Goal: Task Accomplishment & Management: Use online tool/utility

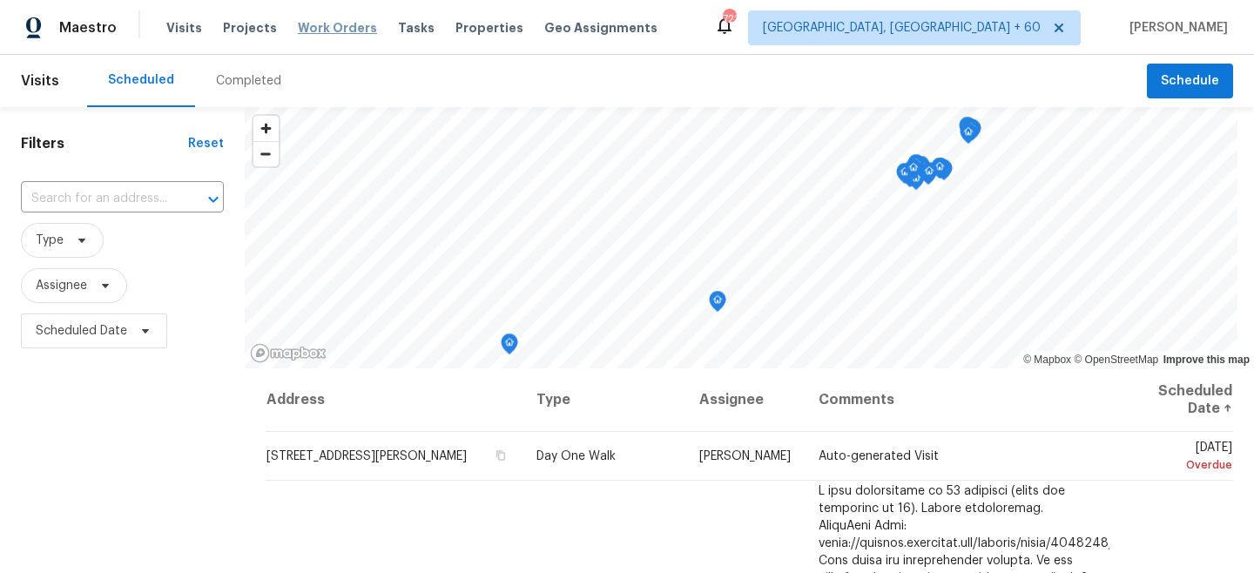
click at [320, 23] on span "Work Orders" at bounding box center [337, 27] width 79 height 17
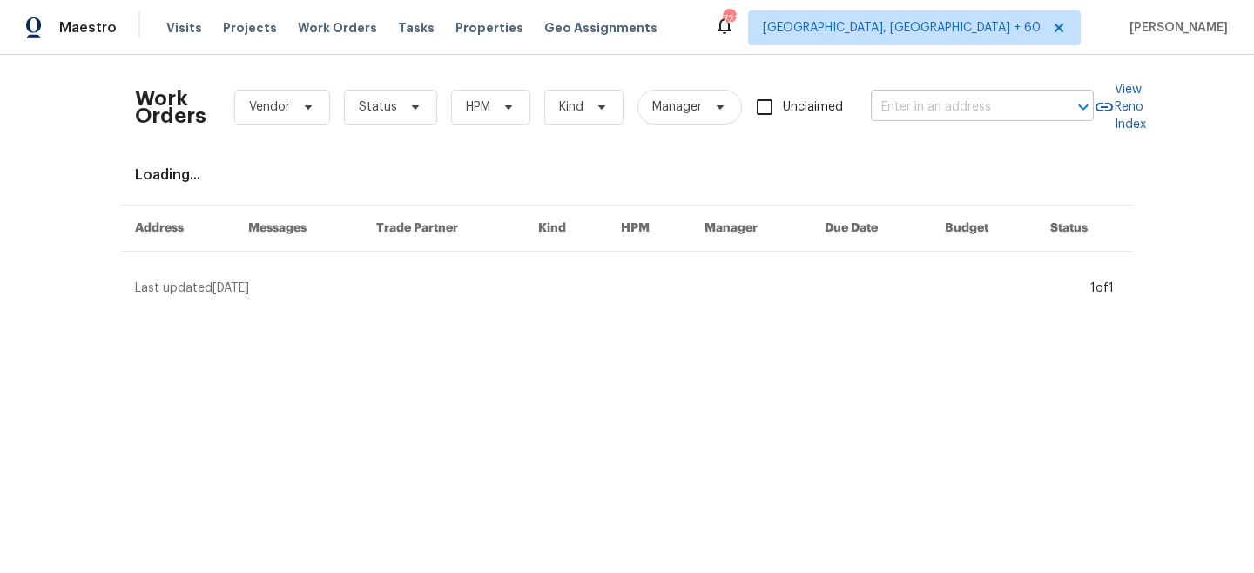
click at [990, 115] on input "text" at bounding box center [958, 107] width 174 height 27
paste input "[STREET_ADDRESS]"
type input "[STREET_ADDRESS]"
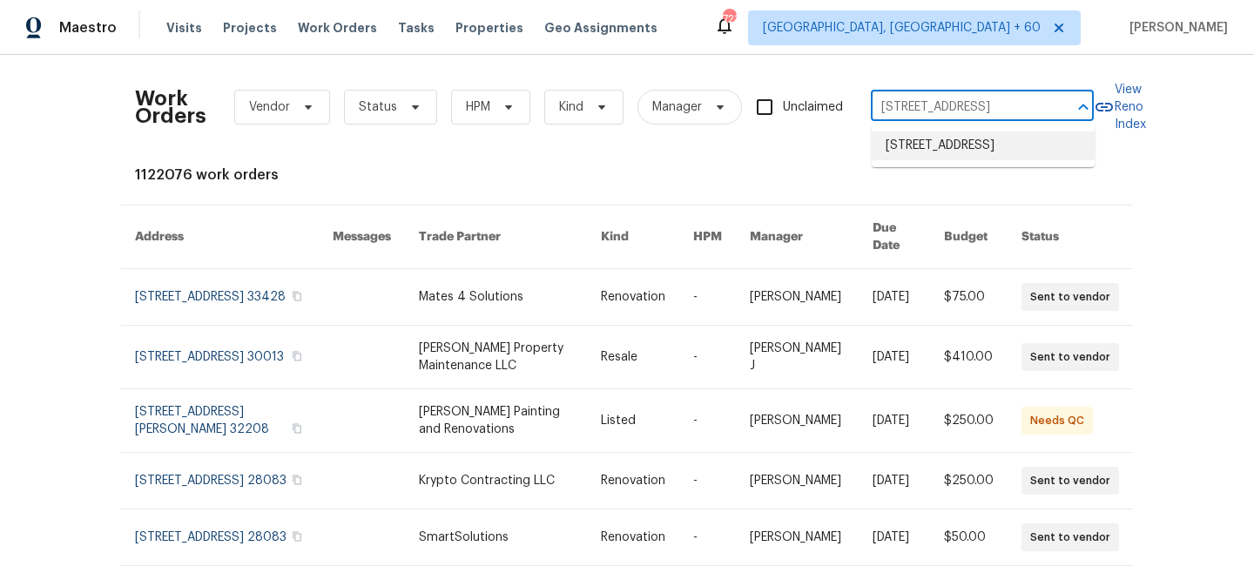
click at [980, 151] on li "[STREET_ADDRESS]" at bounding box center [983, 145] width 223 height 29
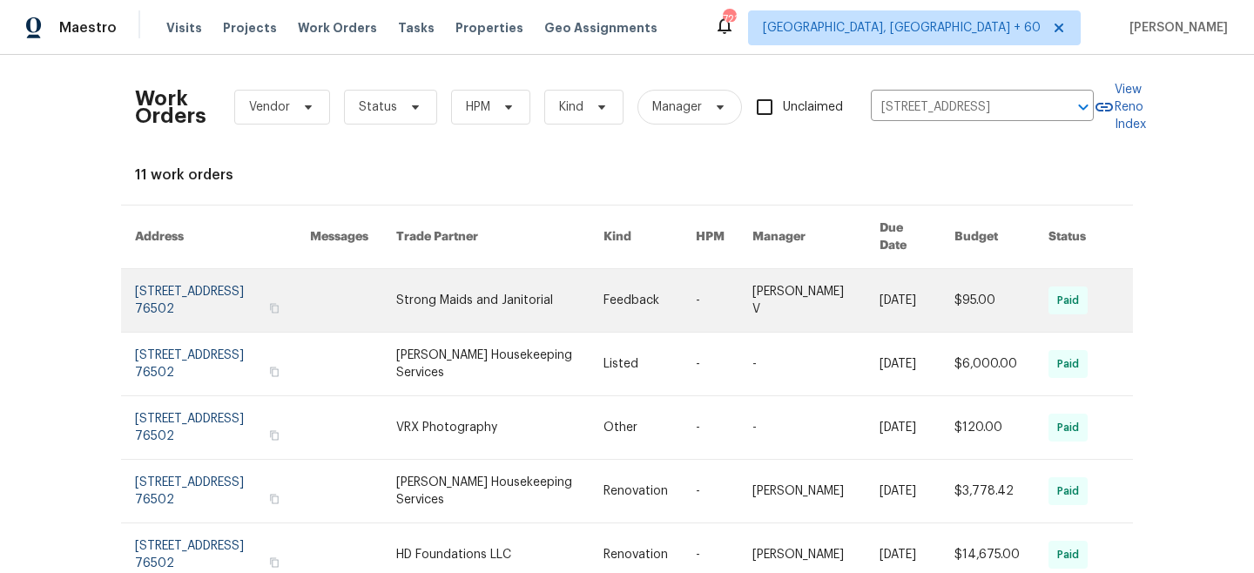
click at [632, 275] on link at bounding box center [649, 300] width 92 height 63
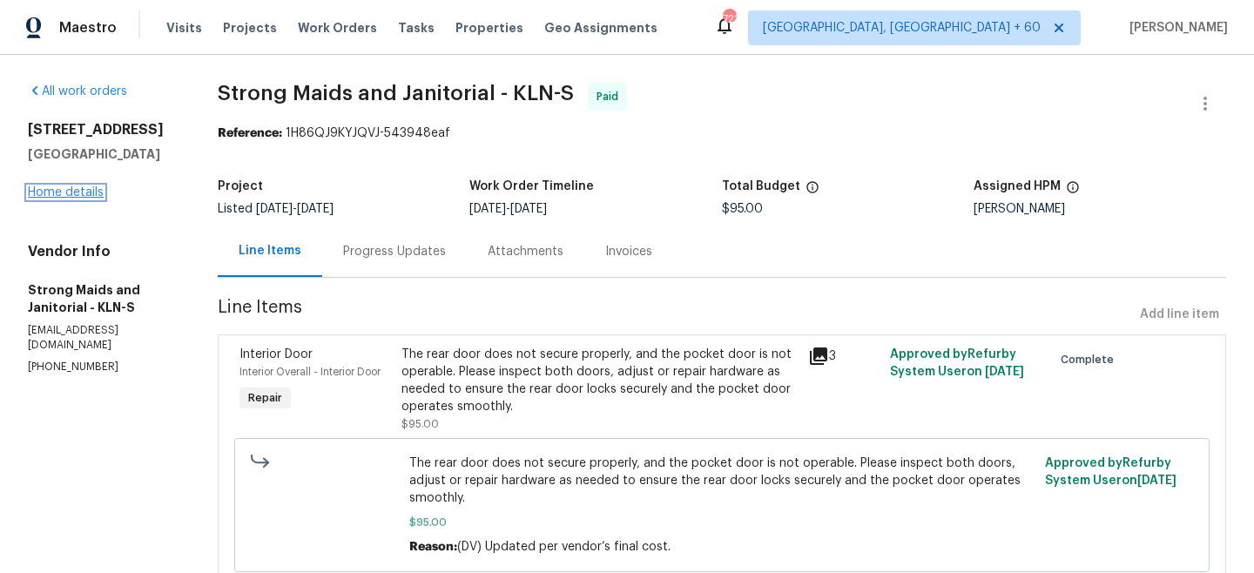
click at [49, 189] on link "Home details" at bounding box center [66, 192] width 76 height 12
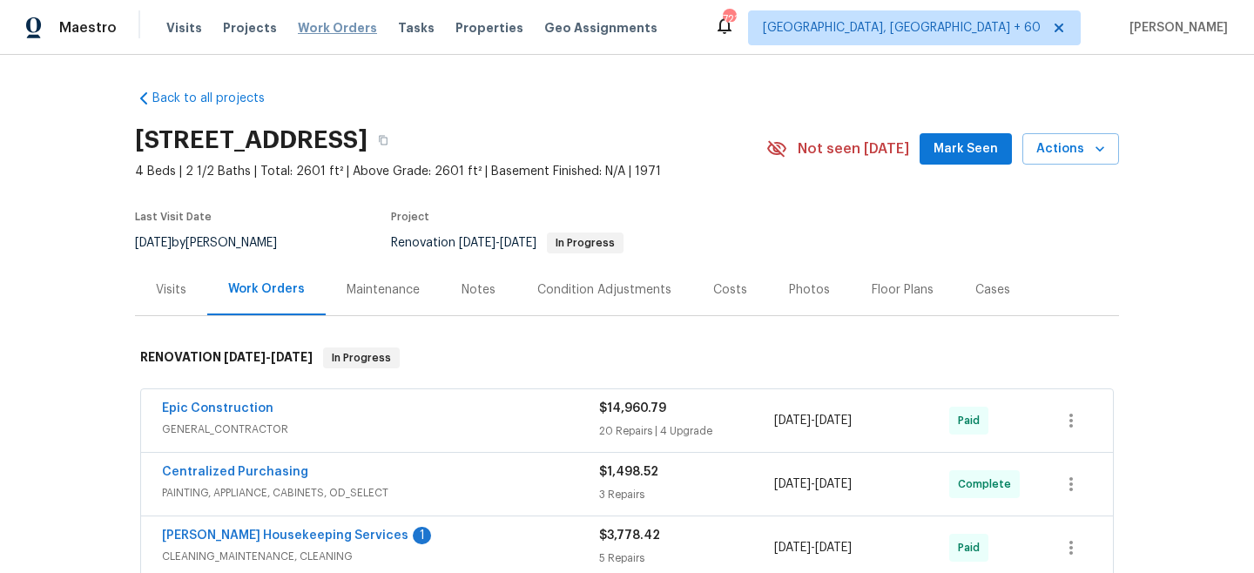
click at [327, 21] on span "Work Orders" at bounding box center [337, 27] width 79 height 17
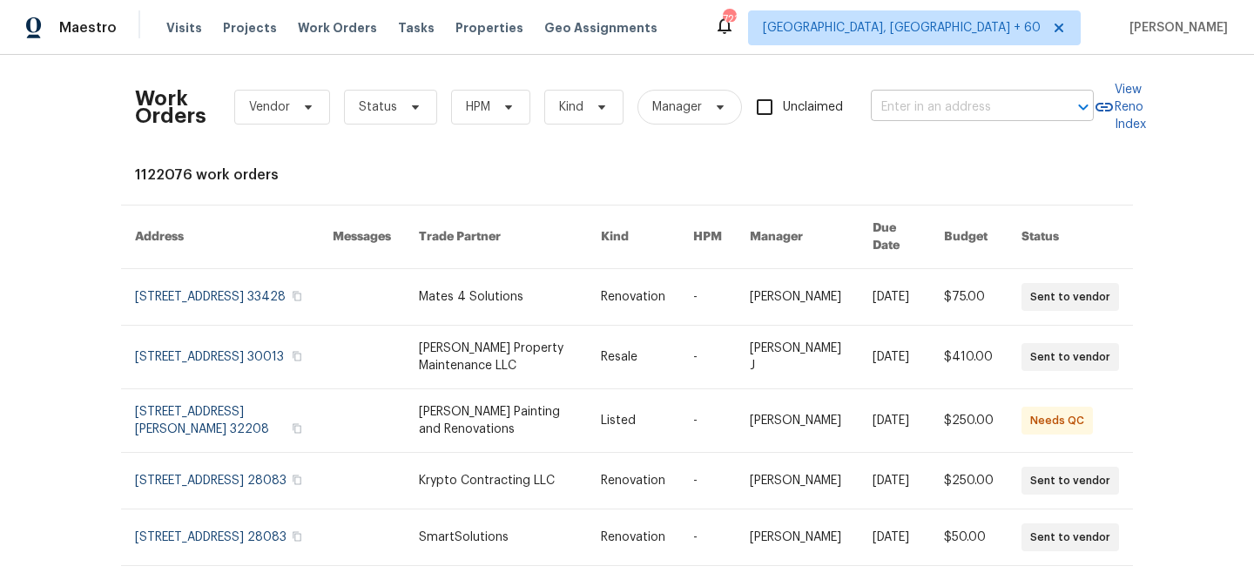
click at [960, 115] on input "text" at bounding box center [958, 107] width 174 height 27
paste input "[STREET_ADDRESS]"
type input "[STREET_ADDRESS]"
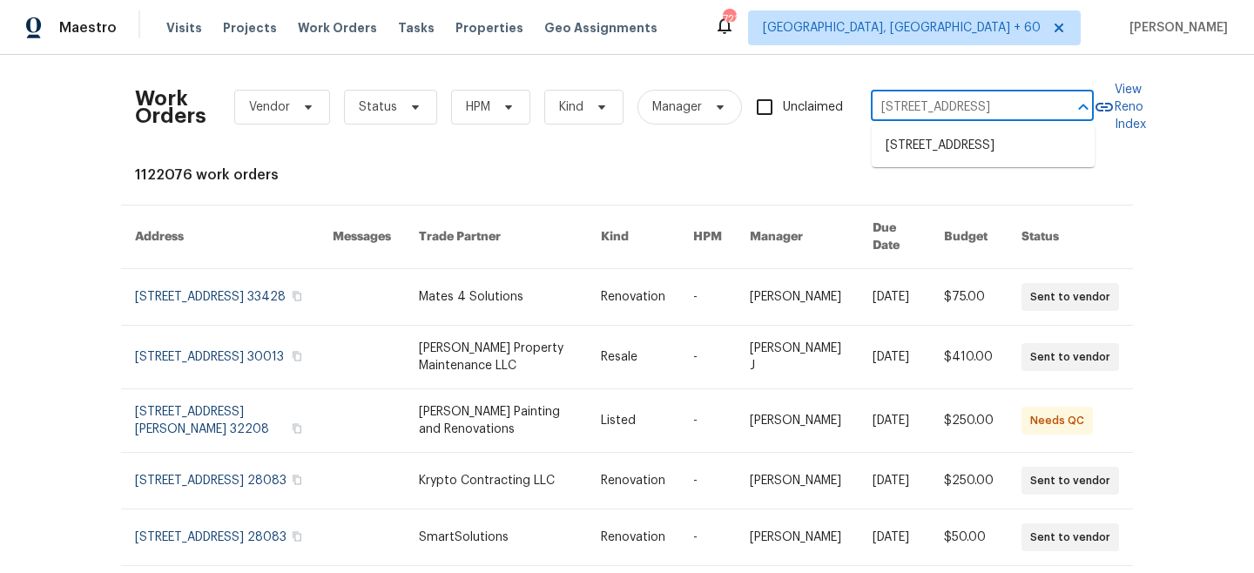
scroll to position [0, 57]
click at [942, 152] on li "[STREET_ADDRESS]" at bounding box center [983, 145] width 223 height 29
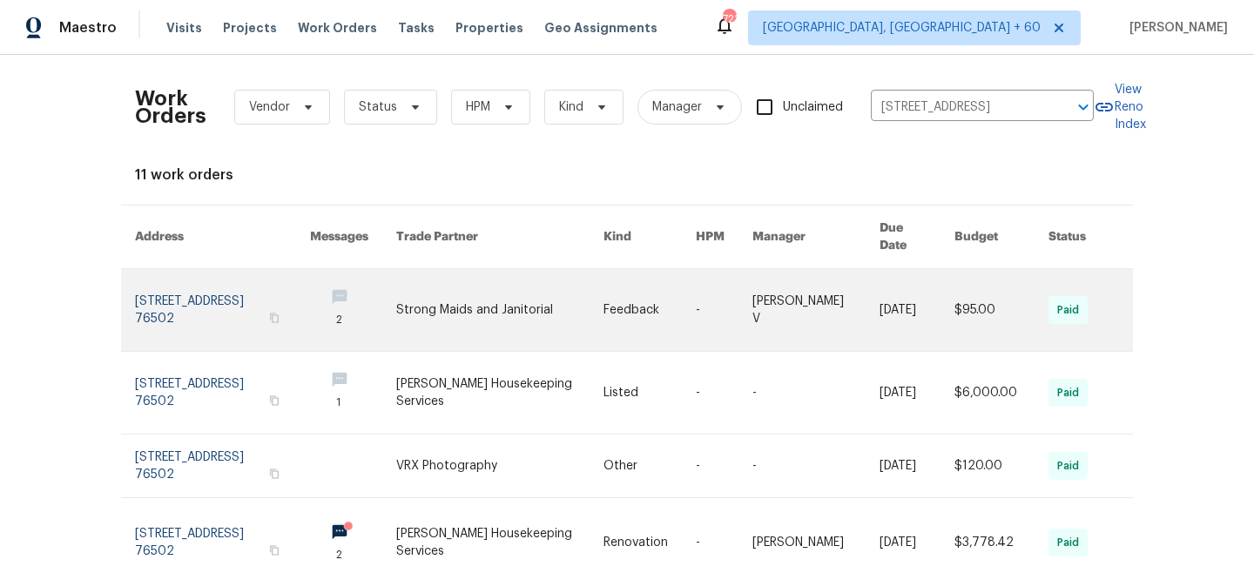
click at [498, 277] on link at bounding box center [500, 310] width 208 height 82
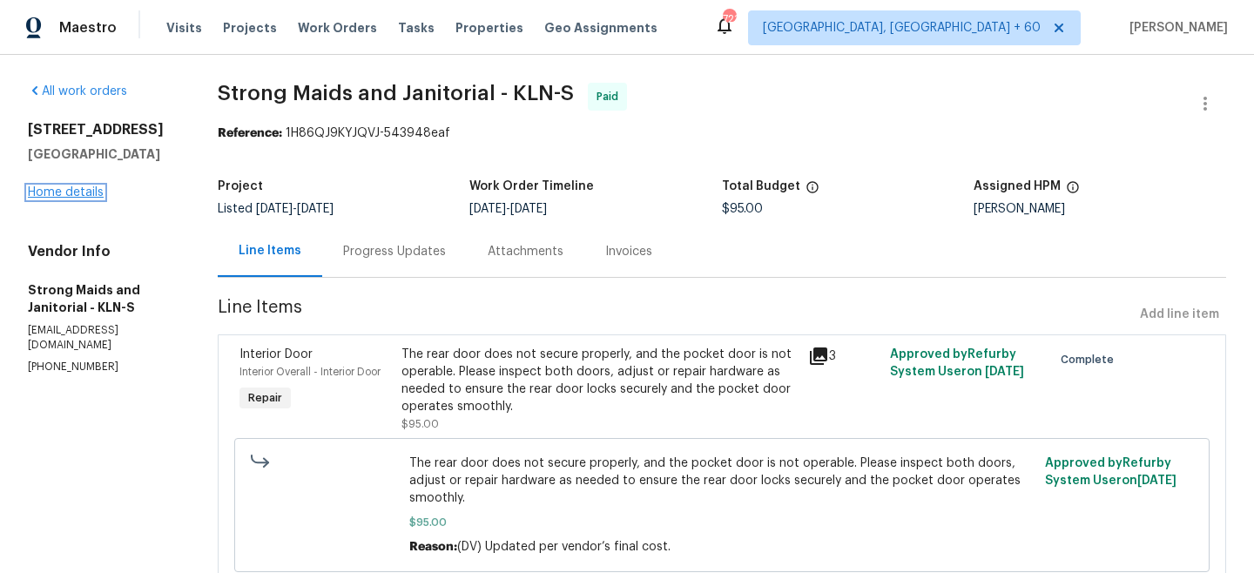
click at [71, 198] on link "Home details" at bounding box center [66, 192] width 76 height 12
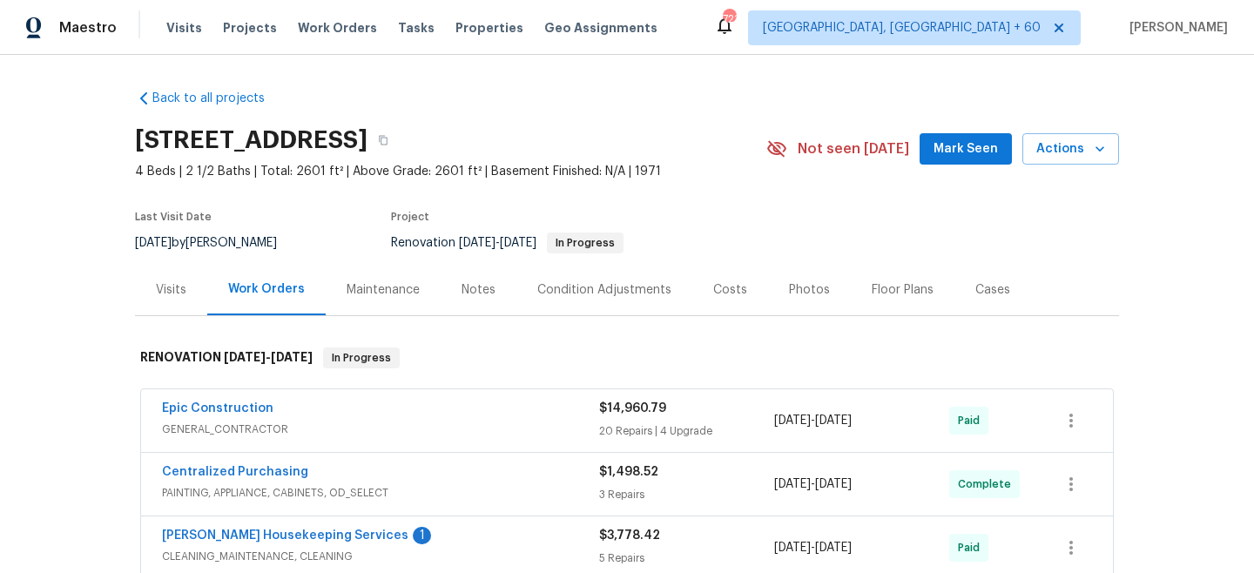
click at [366, 287] on div "Maintenance" at bounding box center [383, 289] width 73 height 17
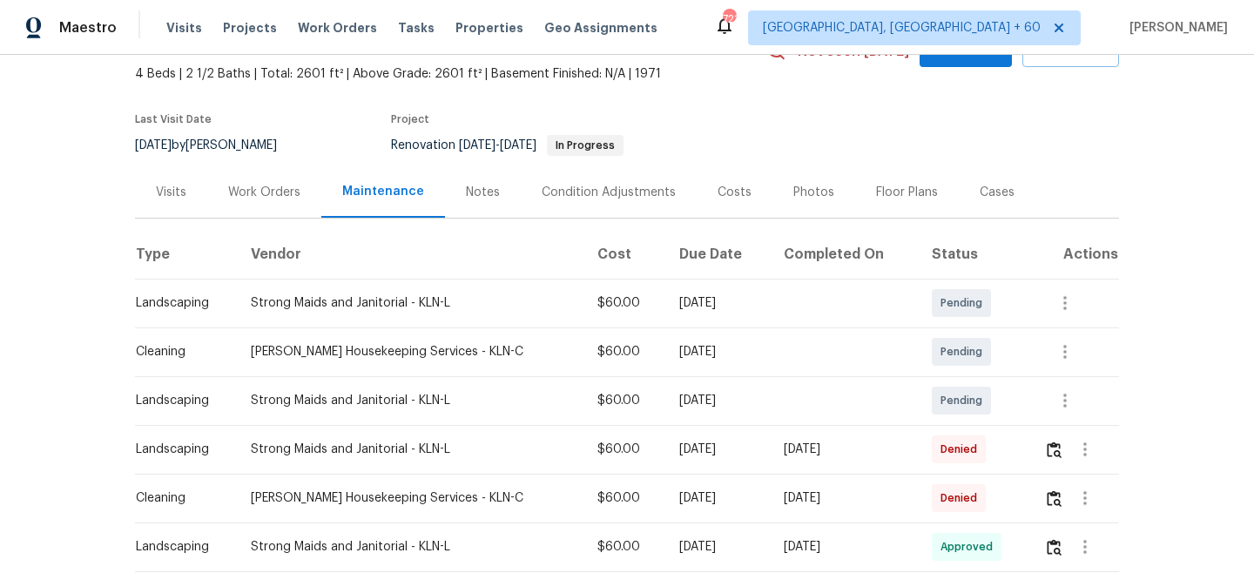
scroll to position [111, 0]
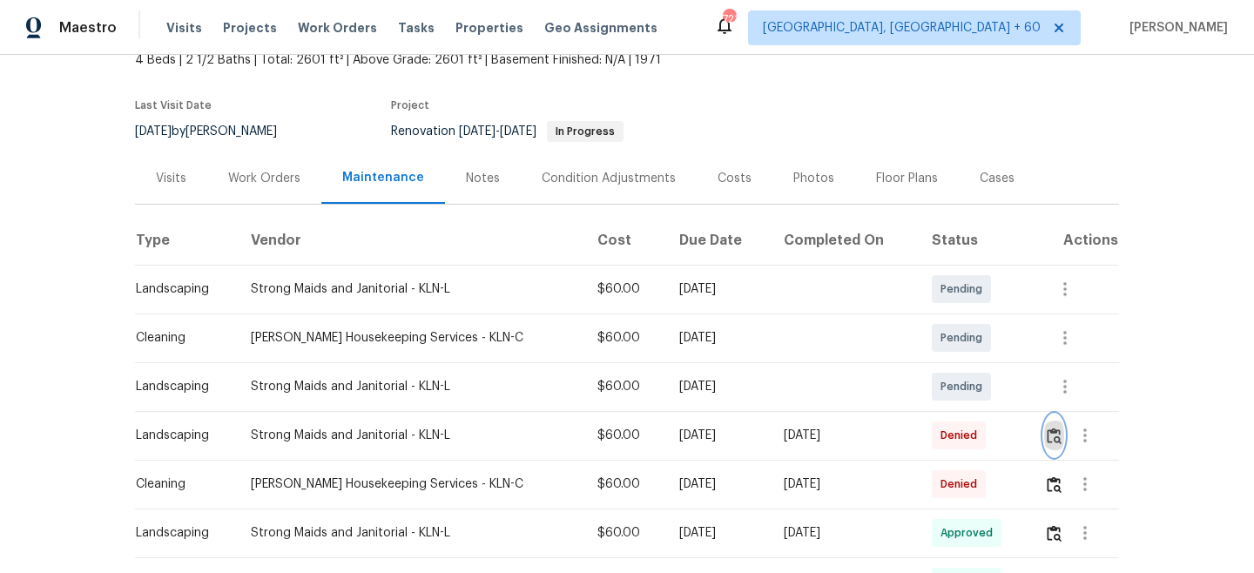
click at [1056, 440] on img "button" at bounding box center [1054, 436] width 15 height 17
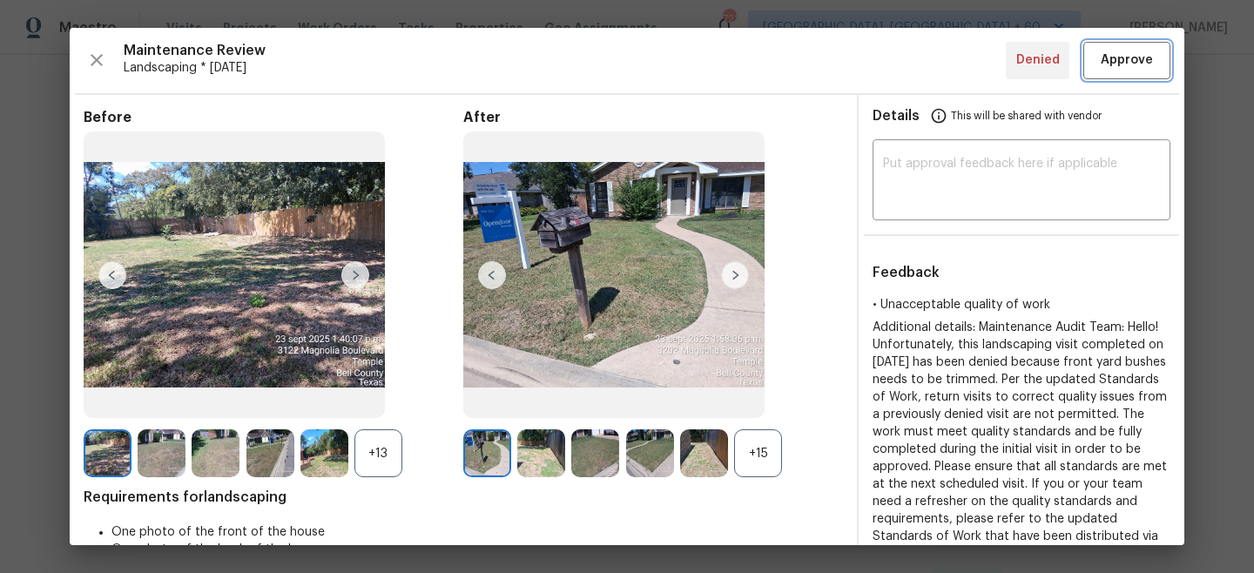
click at [1131, 55] on span "Approve" at bounding box center [1127, 61] width 52 height 22
